Goal: Task Accomplishment & Management: Manage account settings

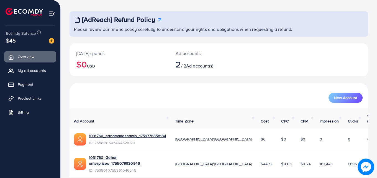
scroll to position [35, 0]
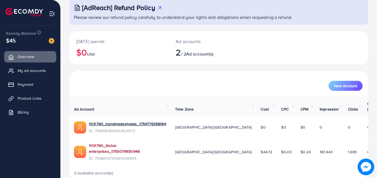
click at [131, 142] on link "1031760_Gohar enterprises_1755079930946" at bounding box center [127, 147] width 77 height 11
click at [33, 67] on link "My ad accounts" at bounding box center [30, 70] width 52 height 11
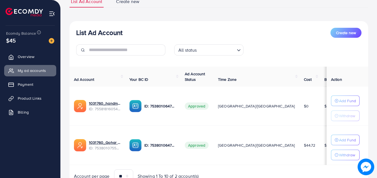
scroll to position [72, 0]
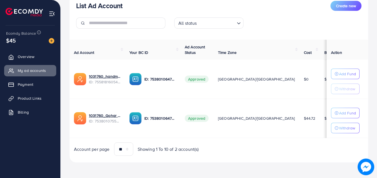
drag, startPoint x: 229, startPoint y: 119, endPoint x: 311, endPoint y: 123, distance: 82.1
click at [311, 123] on tr "1031760_Gohar enterprises_1755079930946 ID: 7538010755361046545 ID: 75380106477…" at bounding box center [228, 118] width 316 height 39
click at [320, 123] on td "$10.28" at bounding box center [332, 118] width 24 height 39
click at [339, 127] on p "Withdraw" at bounding box center [347, 127] width 16 height 7
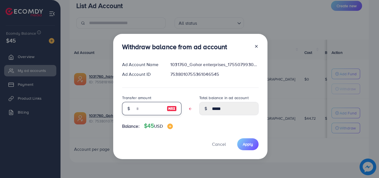
click at [140, 111] on input "text" at bounding box center [149, 108] width 28 height 13
type input "*"
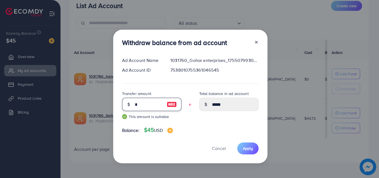
type input "****"
type input "*"
click at [252, 151] on button "Apply" at bounding box center [247, 148] width 21 height 12
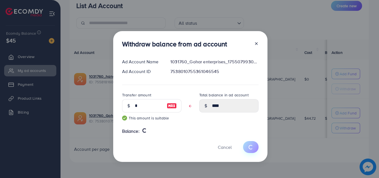
type input "*****"
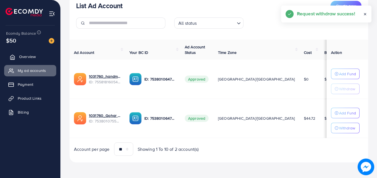
click at [27, 56] on span "Overview" at bounding box center [27, 57] width 17 height 6
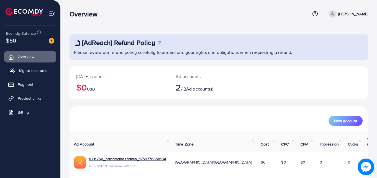
click at [39, 68] on span "My ad accounts" at bounding box center [33, 71] width 28 height 6
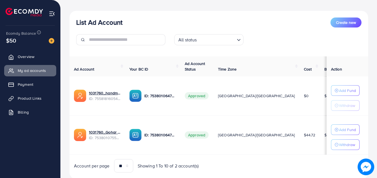
scroll to position [72, 0]
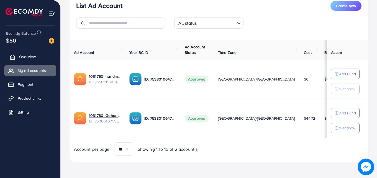
click at [19, 58] on span "Overview" at bounding box center [27, 57] width 17 height 6
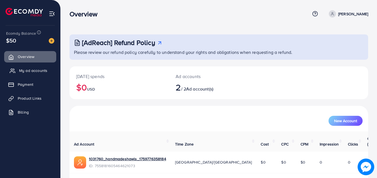
click at [39, 73] on span "My ad accounts" at bounding box center [33, 71] width 28 height 6
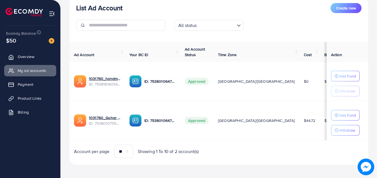
scroll to position [72, 0]
